Goal: Check status

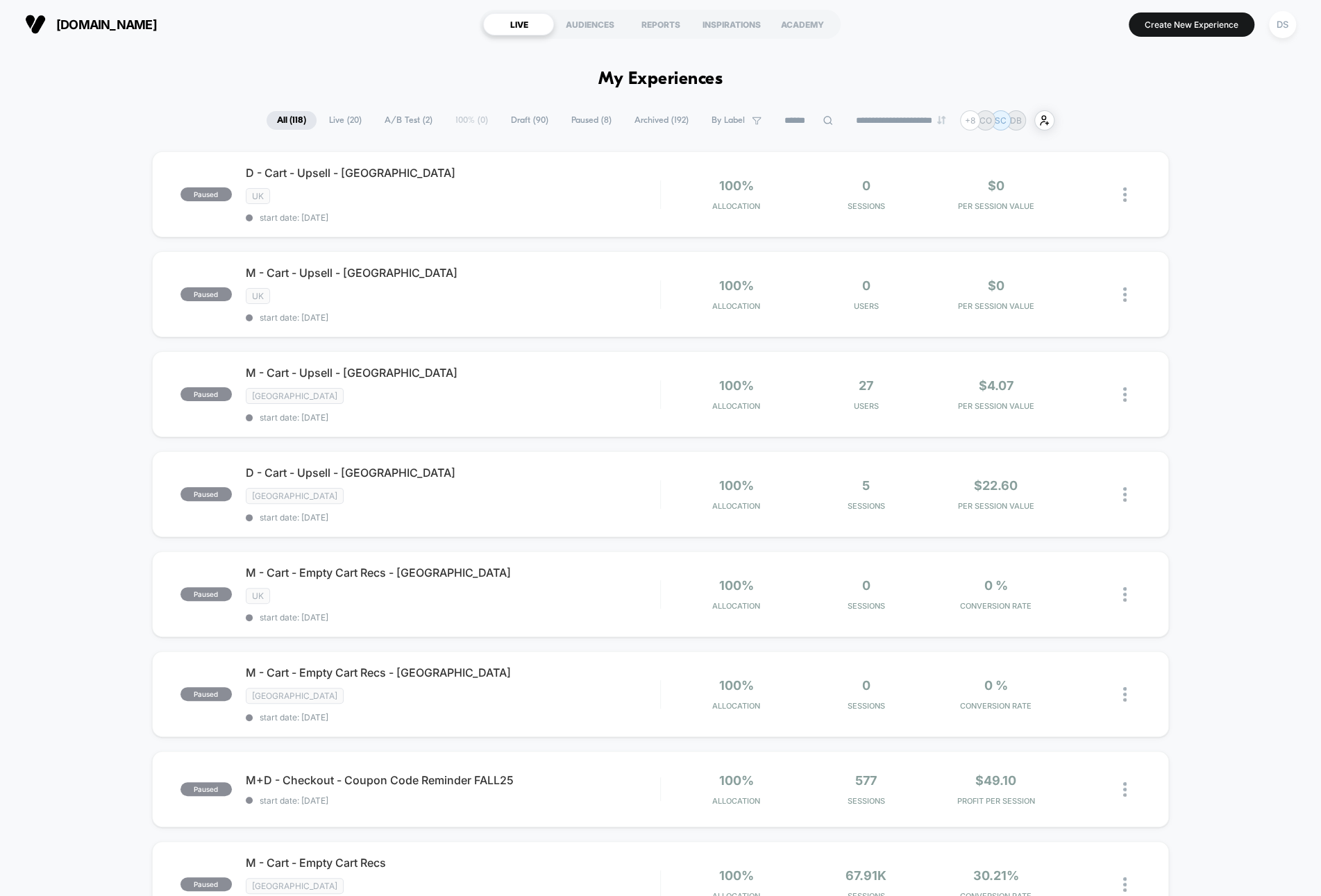
click at [784, 121] on input at bounding box center [809, 121] width 69 height 17
type input "*"
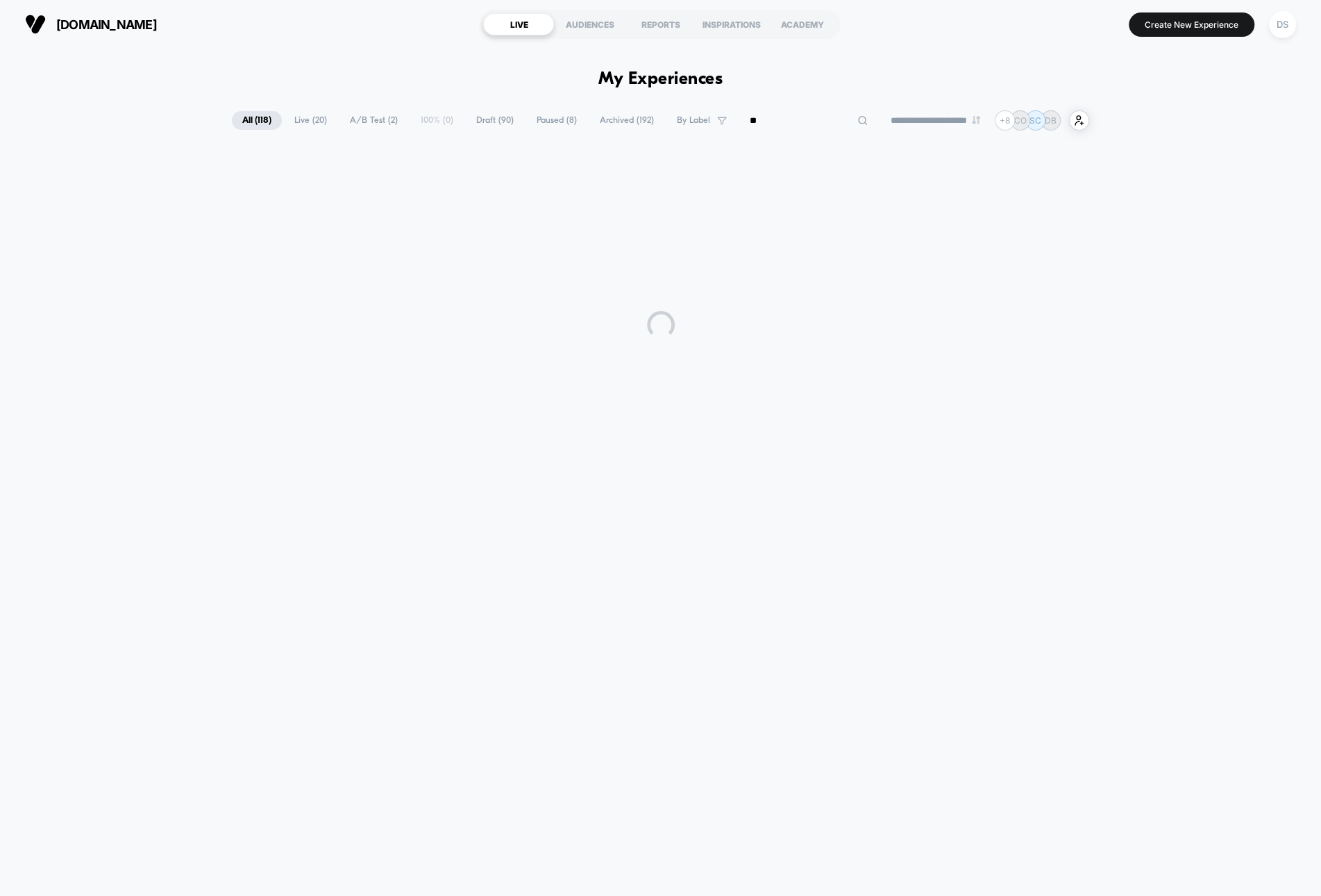
type input "*"
type input "********"
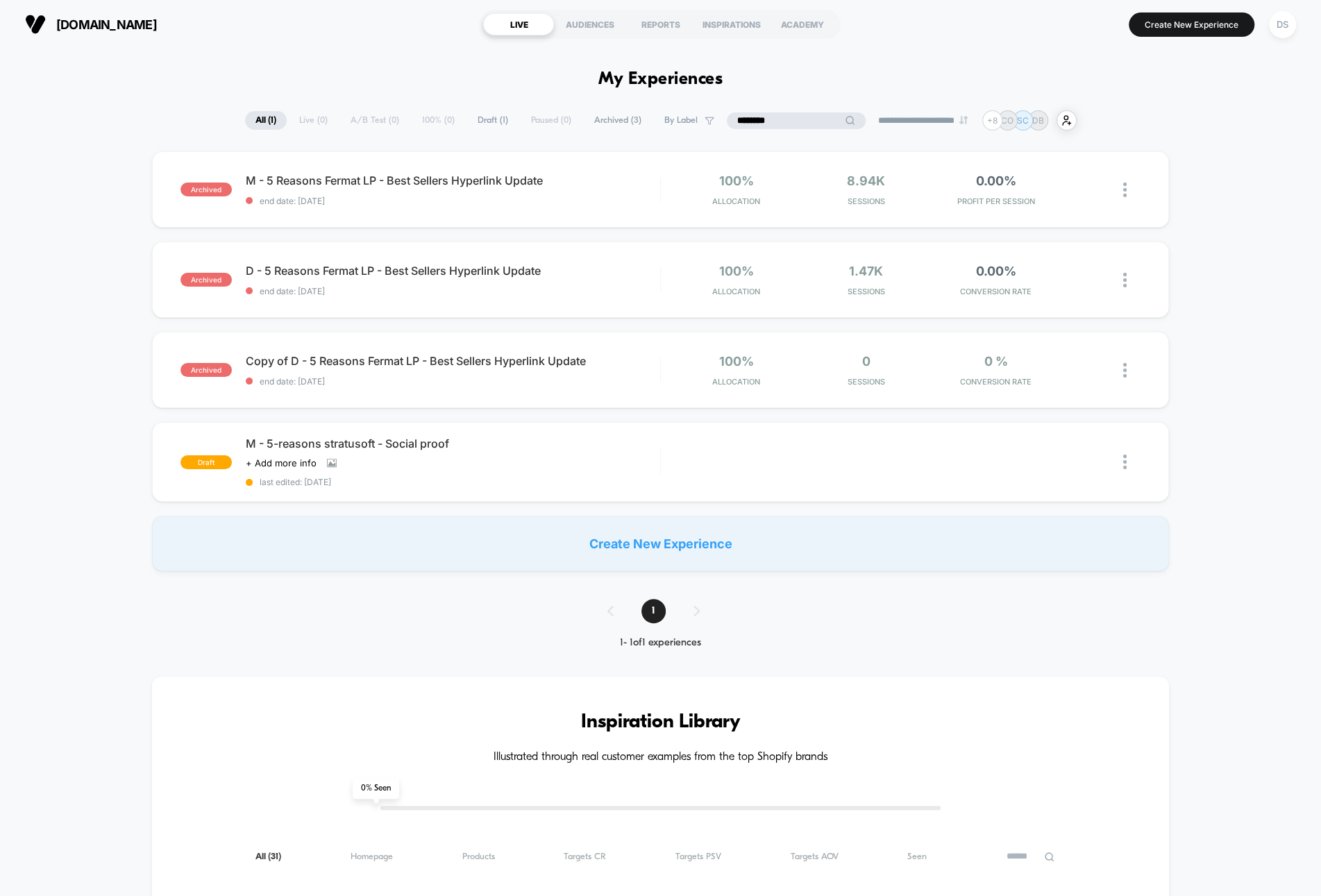
click at [764, 128] on input "********" at bounding box center [796, 121] width 139 height 17
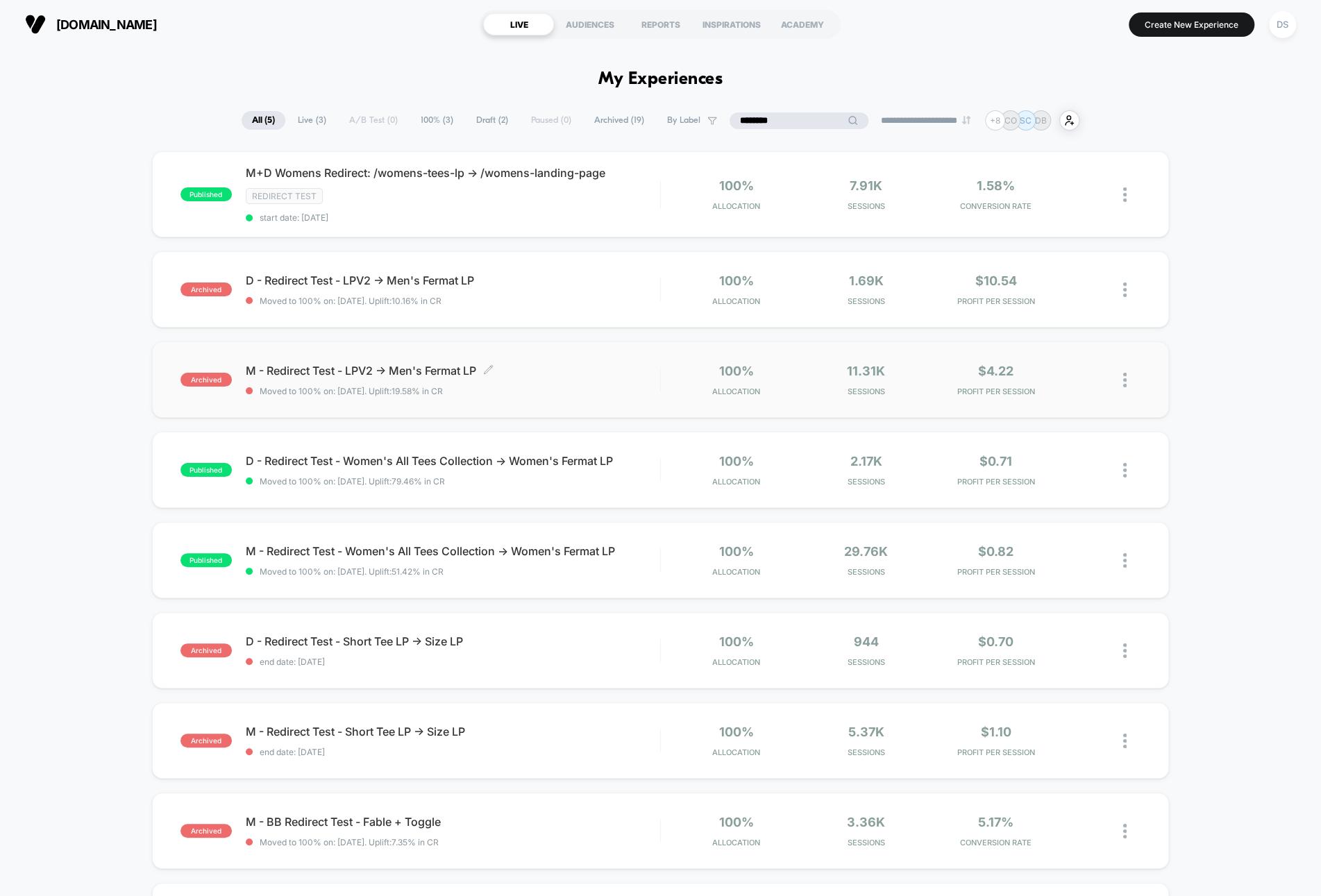
type input "********"
click at [550, 382] on div "M - Redirect Test - LPV2 -> Men's Fermat LP Click to edit experience details Cl…" at bounding box center [453, 380] width 414 height 32
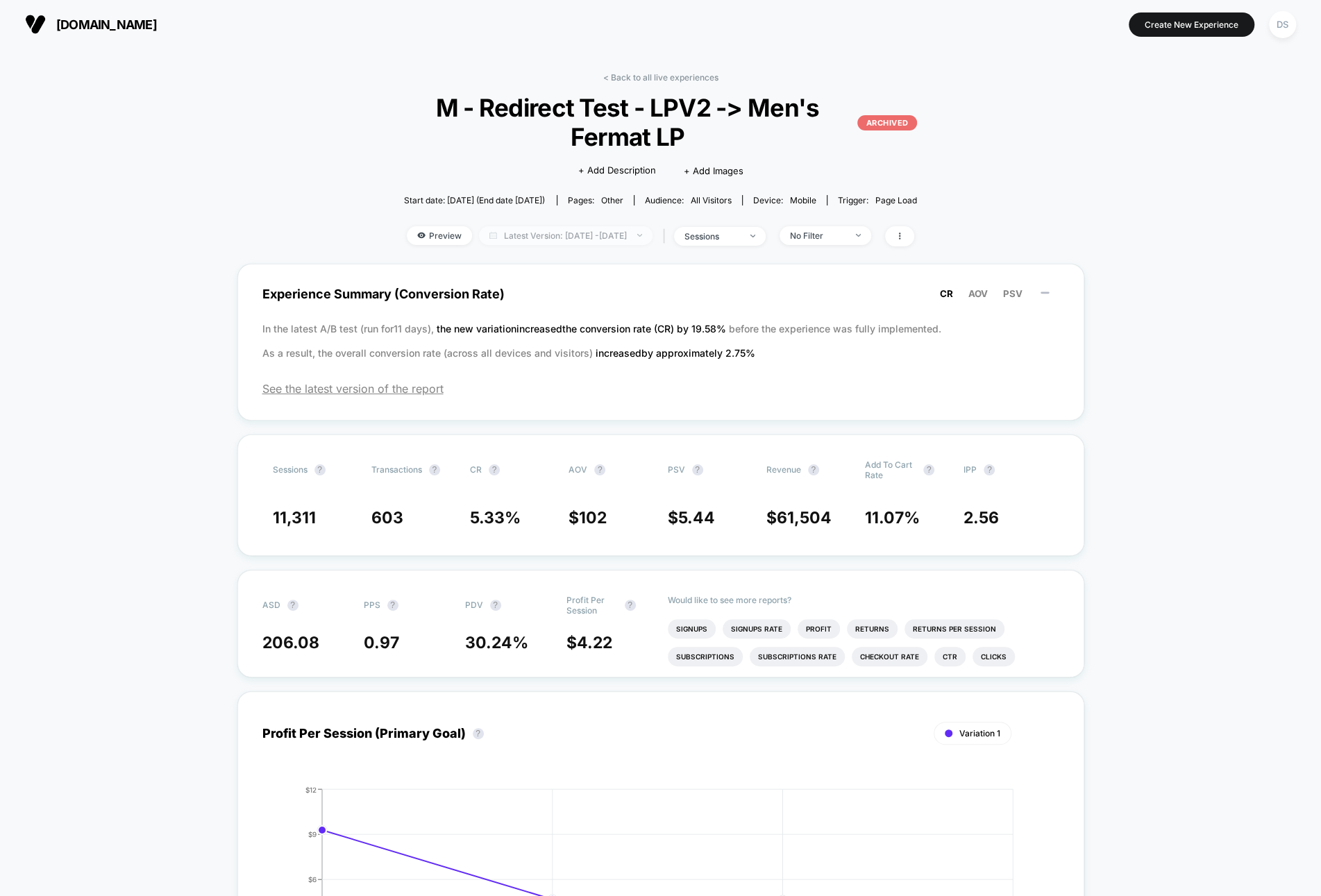
click at [550, 239] on span "Latest Version: [DATE] - [DATE]" at bounding box center [565, 235] width 173 height 19
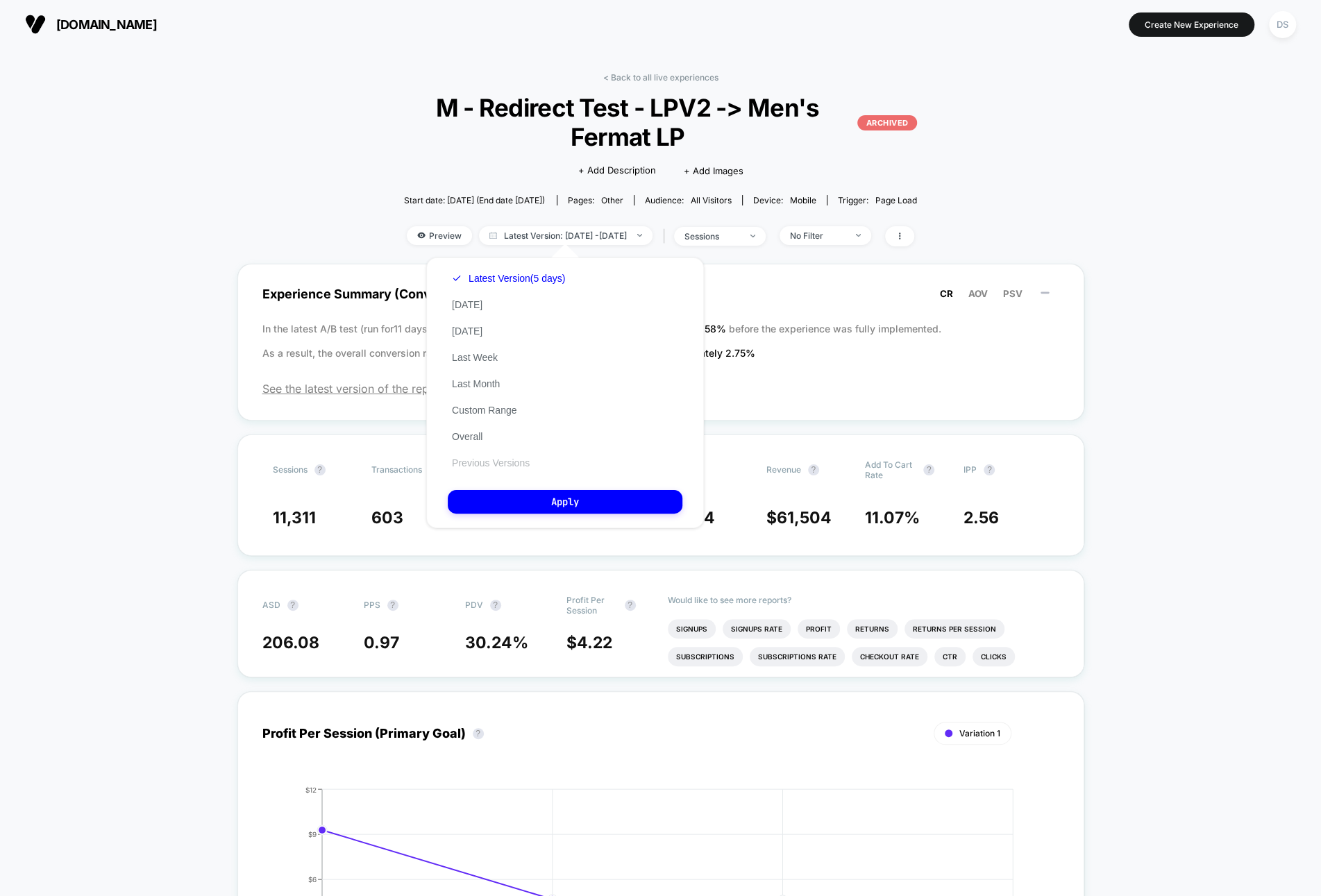
click at [500, 463] on button "Previous Versions" at bounding box center [491, 463] width 86 height 13
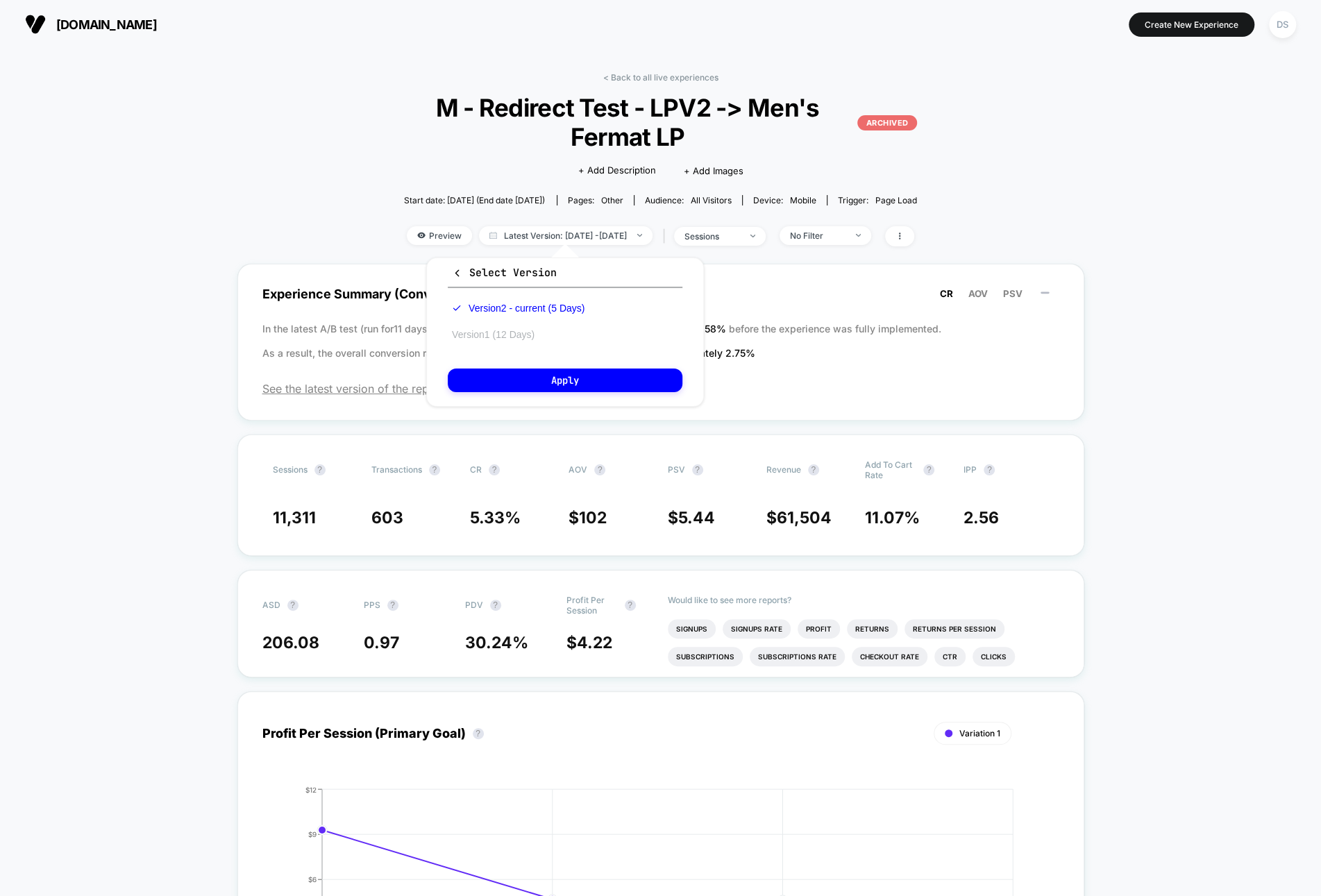
click at [512, 330] on button "Version 1 (12 Days)" at bounding box center [493, 335] width 91 height 13
click at [494, 378] on button "Apply" at bounding box center [565, 380] width 234 height 24
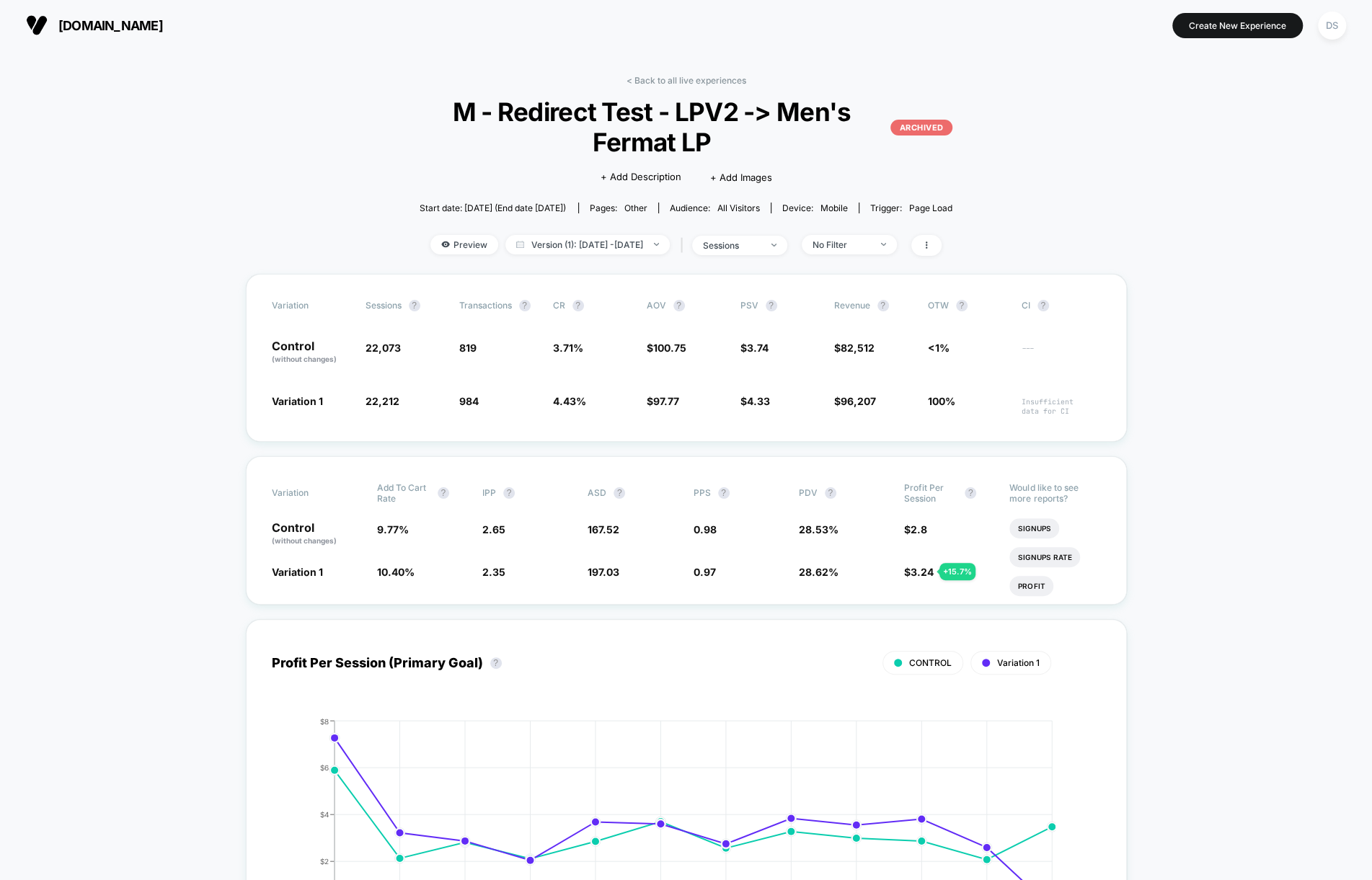
scroll to position [39, 0]
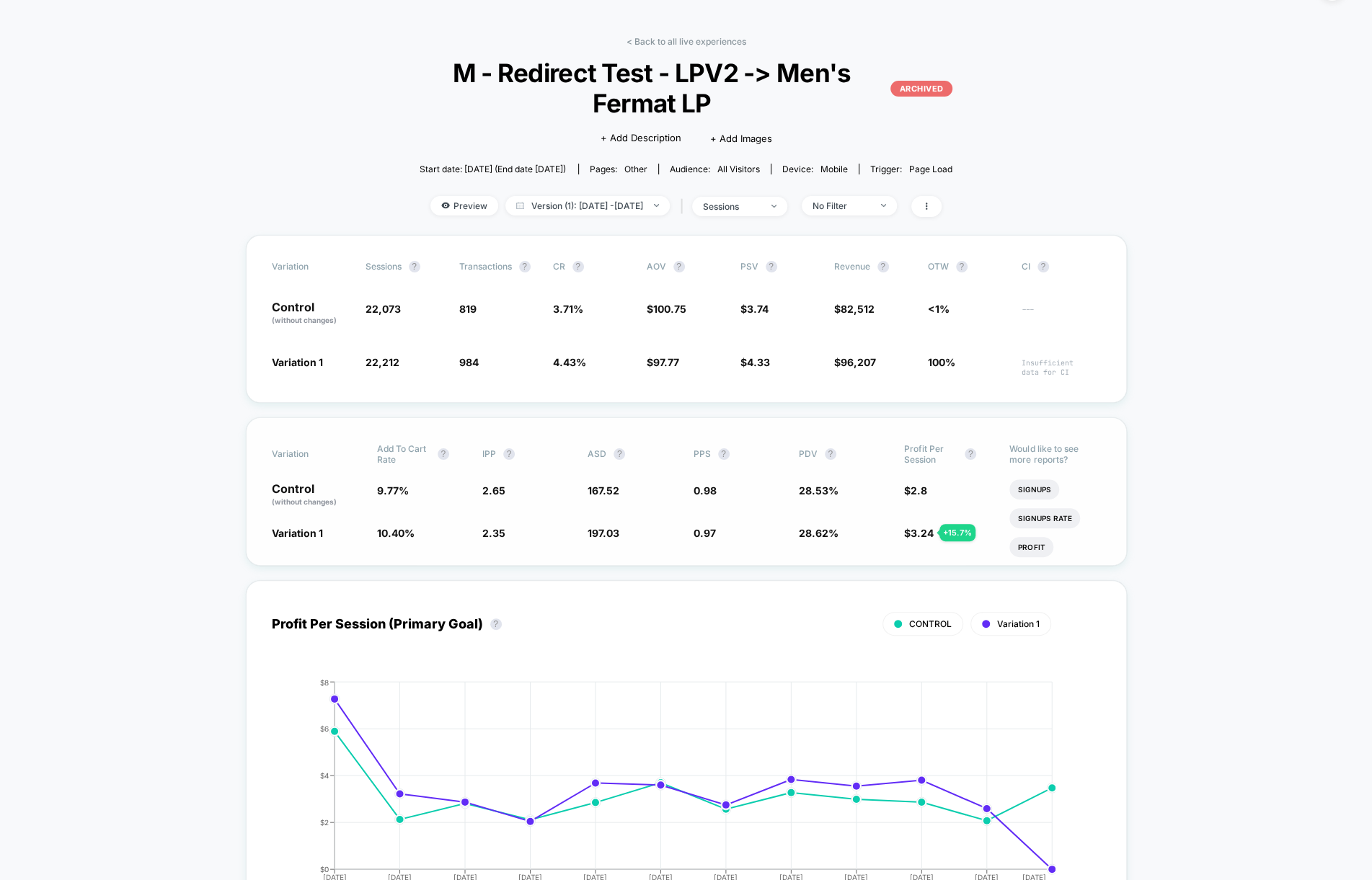
click at [911, 445] on span "Profit Per Session" at bounding box center [930, 454] width 53 height 22
drag, startPoint x: 888, startPoint y: 448, endPoint x: 941, endPoint y: 462, distance: 54.8
click at [941, 462] on div "Variation Add To Cart Rate ? IPP ? ASD ? PPS ? PDV ? Profit Per Session ?" at bounding box center [686, 454] width 829 height 22
click at [592, 341] on div "Variation Sessions ? Transactions ? CR ? AOV ? PSV ? Revenue ? OTW ? CI ? Contr…" at bounding box center [686, 319] width 881 height 168
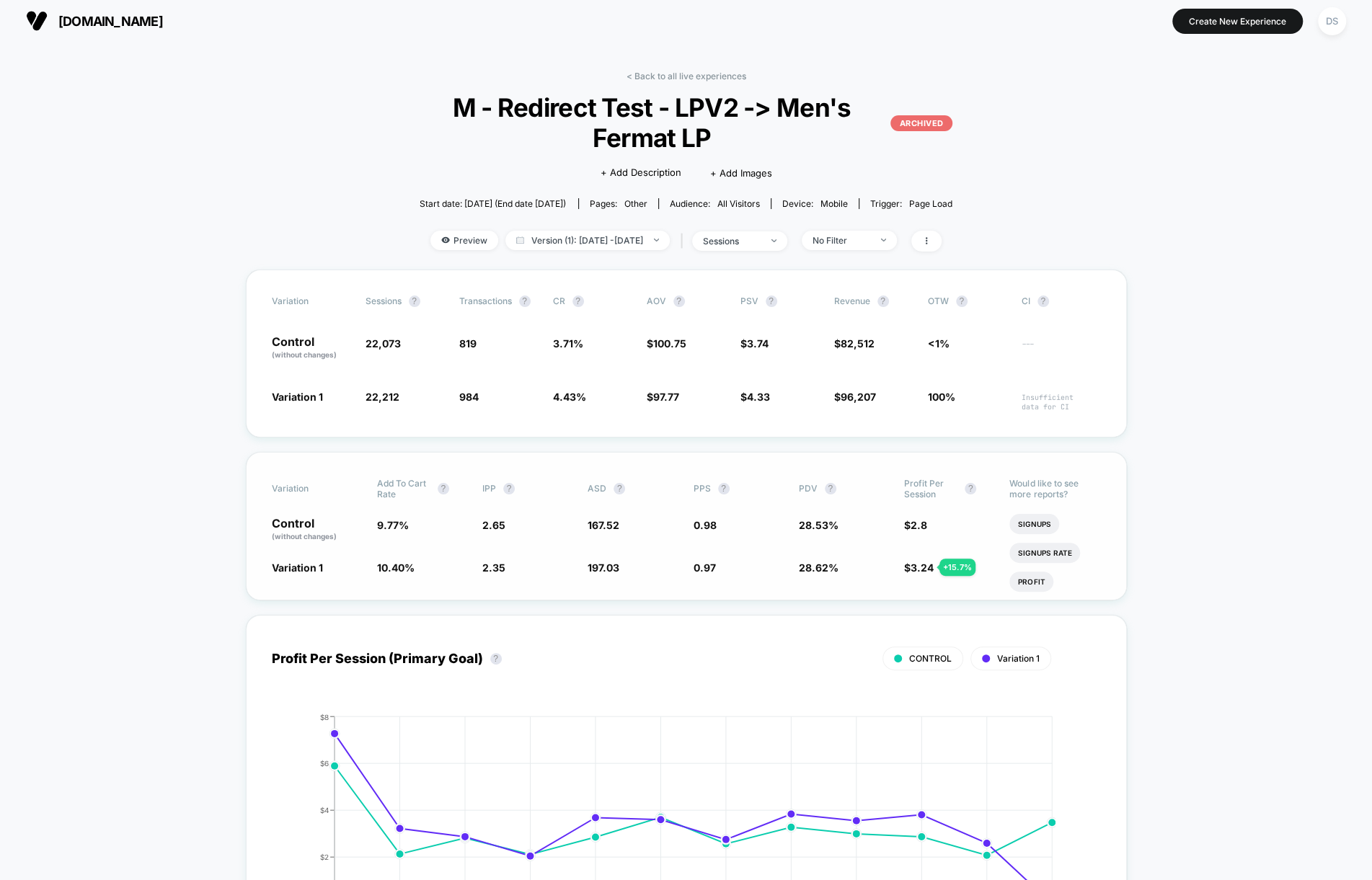
scroll to position [4, 0]
